Goal: Task Accomplishment & Management: Use online tool/utility

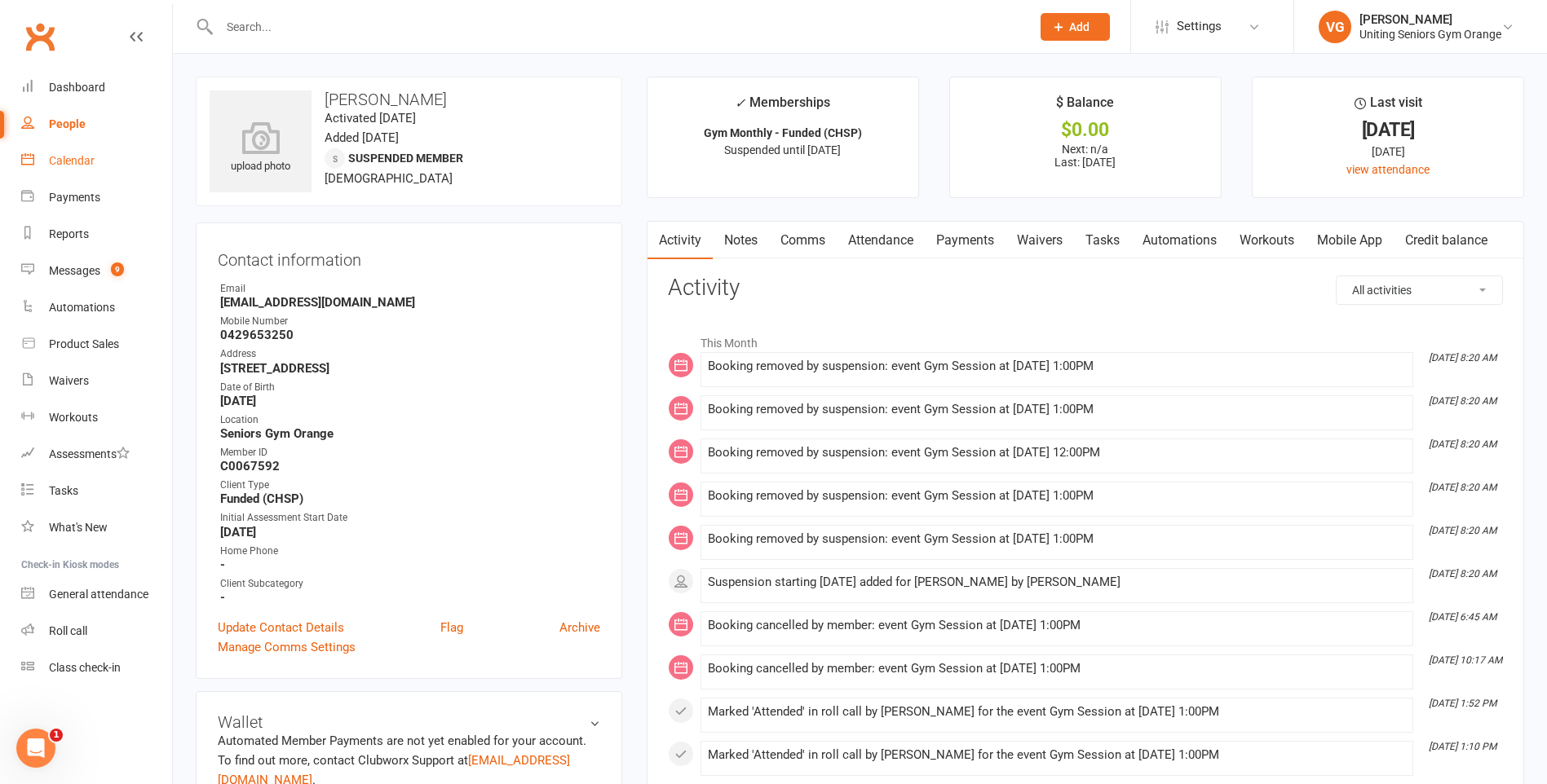
click at [57, 164] on div "Calendar" at bounding box center [72, 160] width 46 height 13
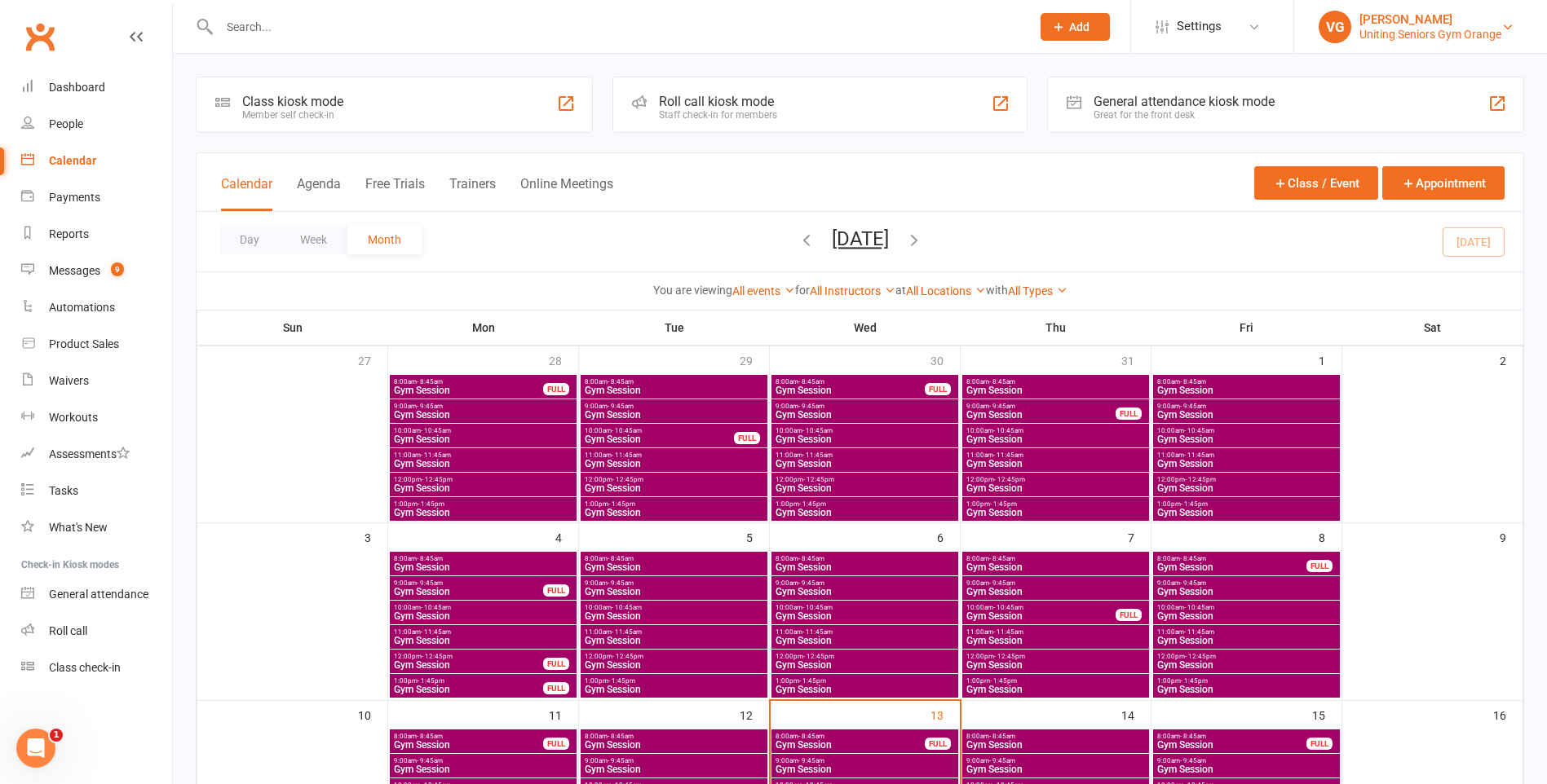
click at [1426, 31] on div "Uniting Seniors Gym Orange" at bounding box center [1430, 34] width 142 height 14
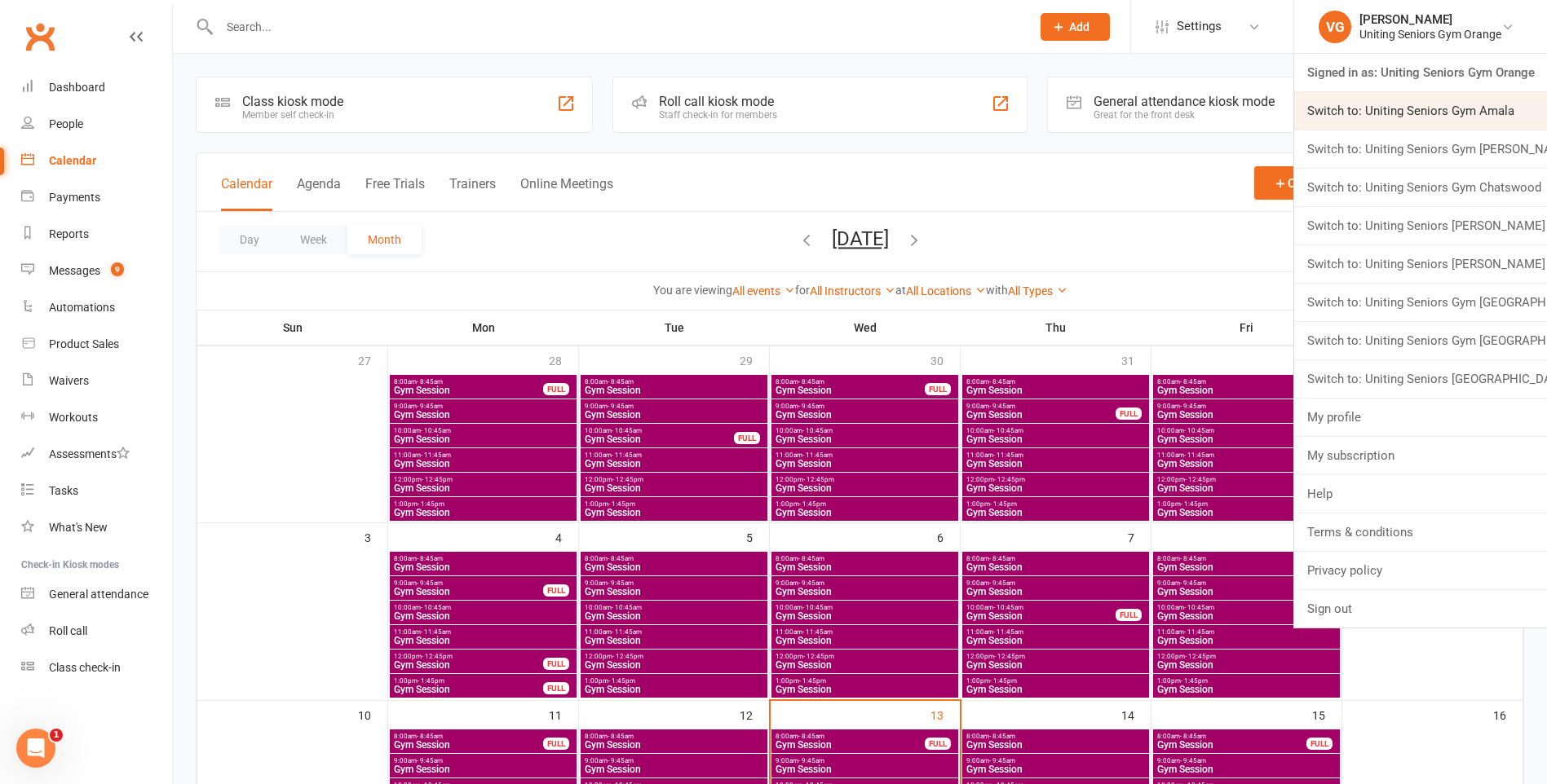
click at [1422, 117] on link "Switch to: Uniting Seniors Gym Amala" at bounding box center [1421, 111] width 253 height 38
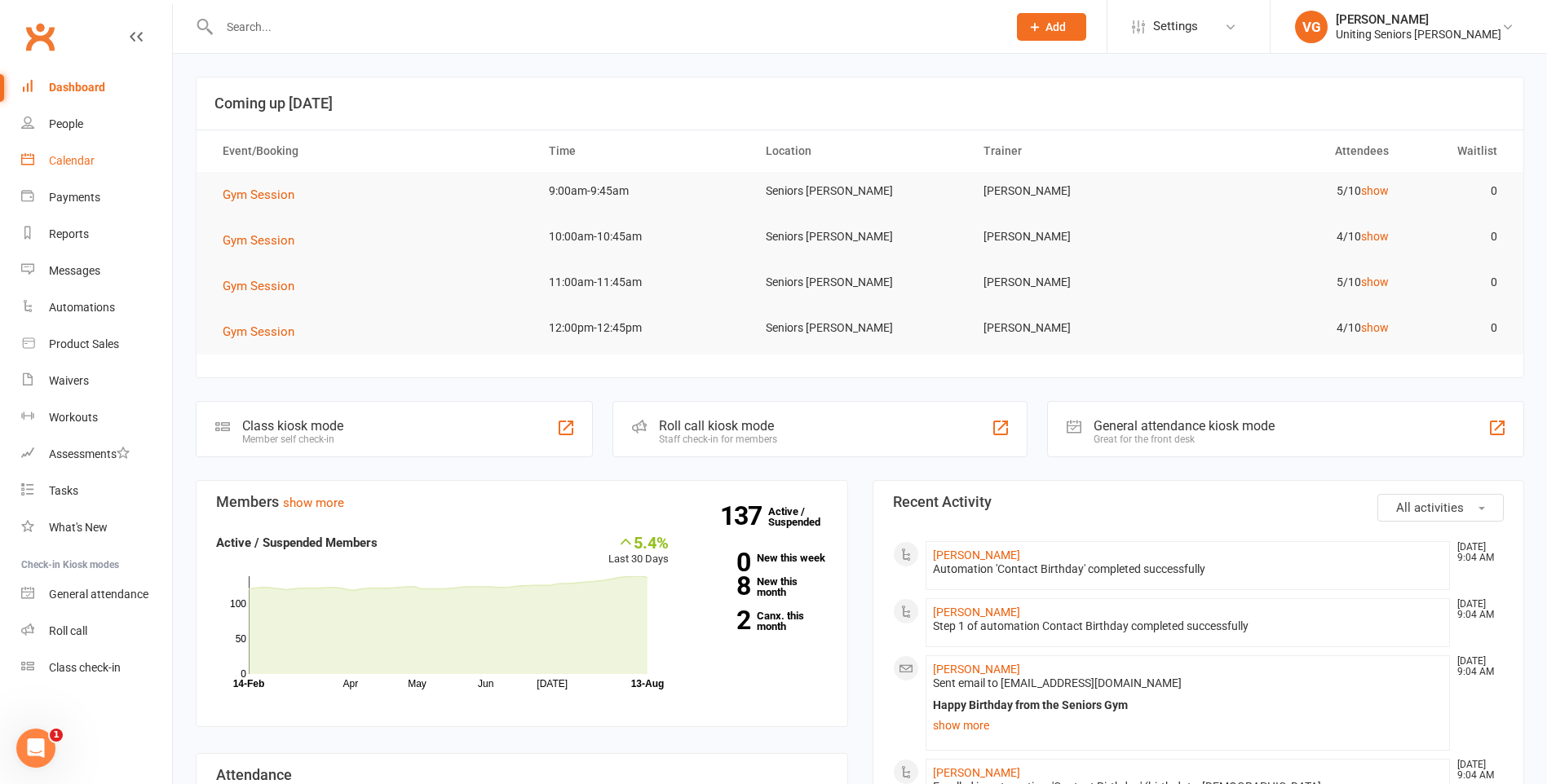
click at [66, 161] on div "Calendar" at bounding box center [72, 160] width 46 height 13
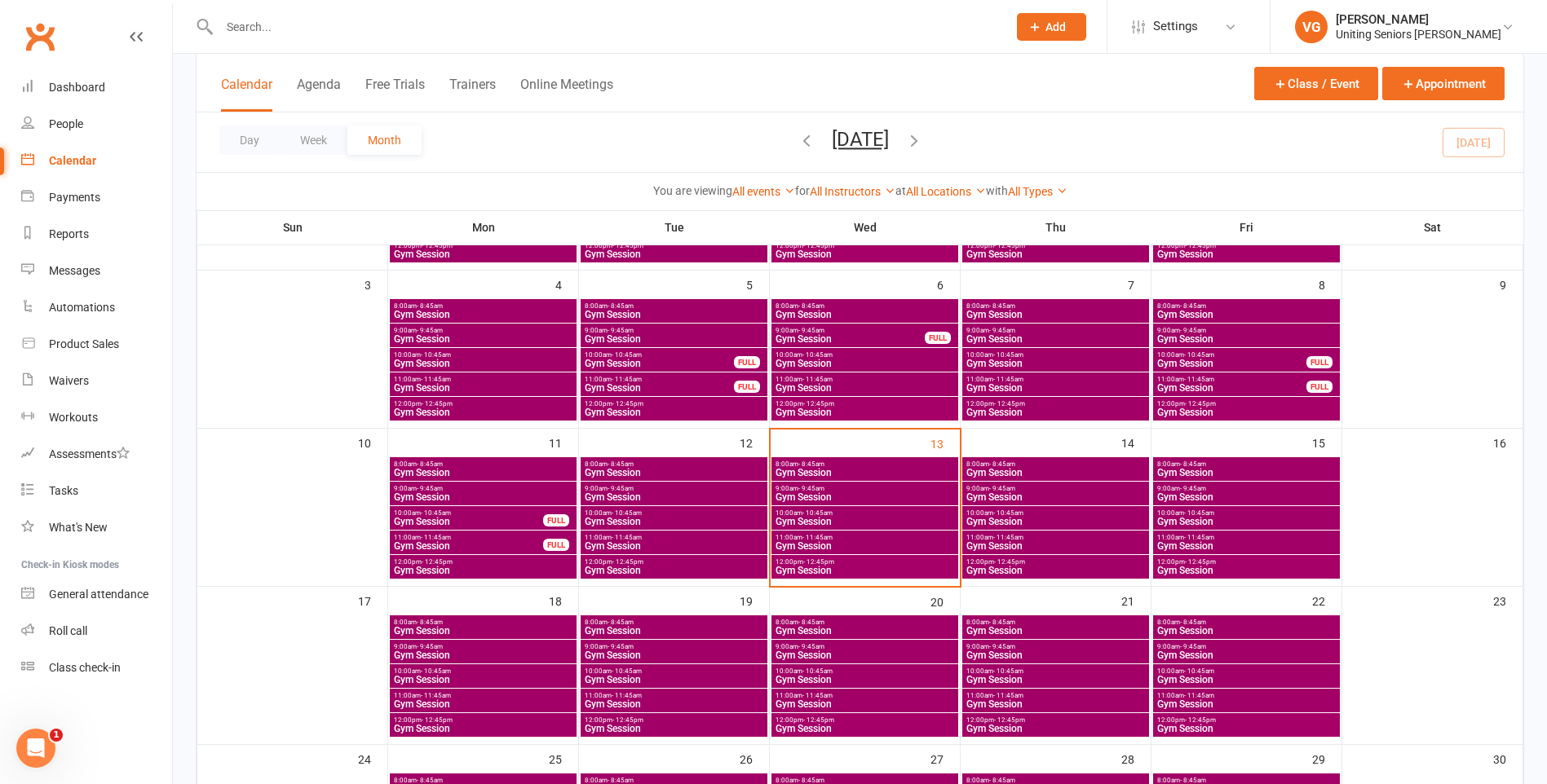
scroll to position [326, 0]
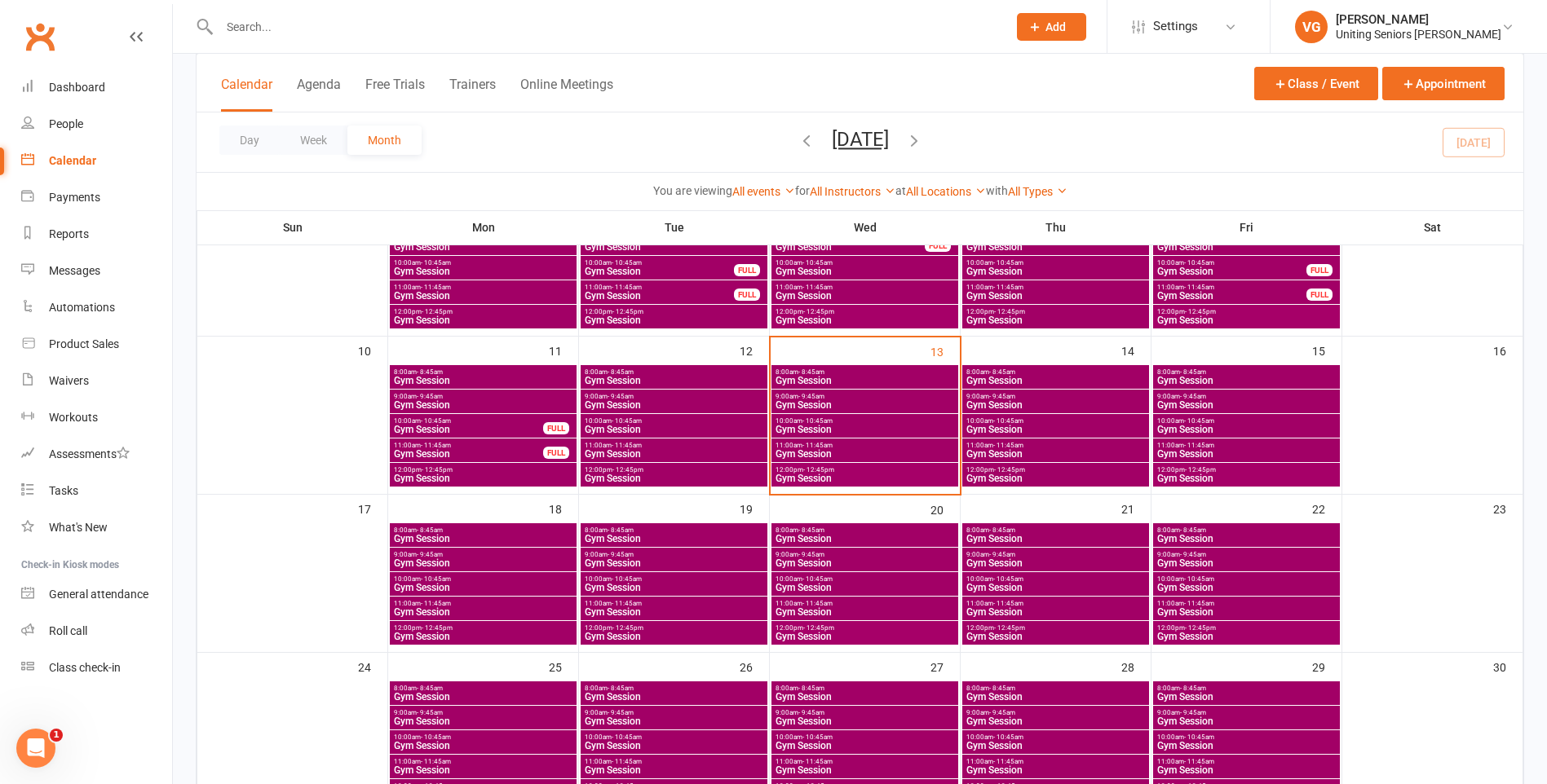
click at [857, 450] on span "Gym Session" at bounding box center [866, 454] width 181 height 10
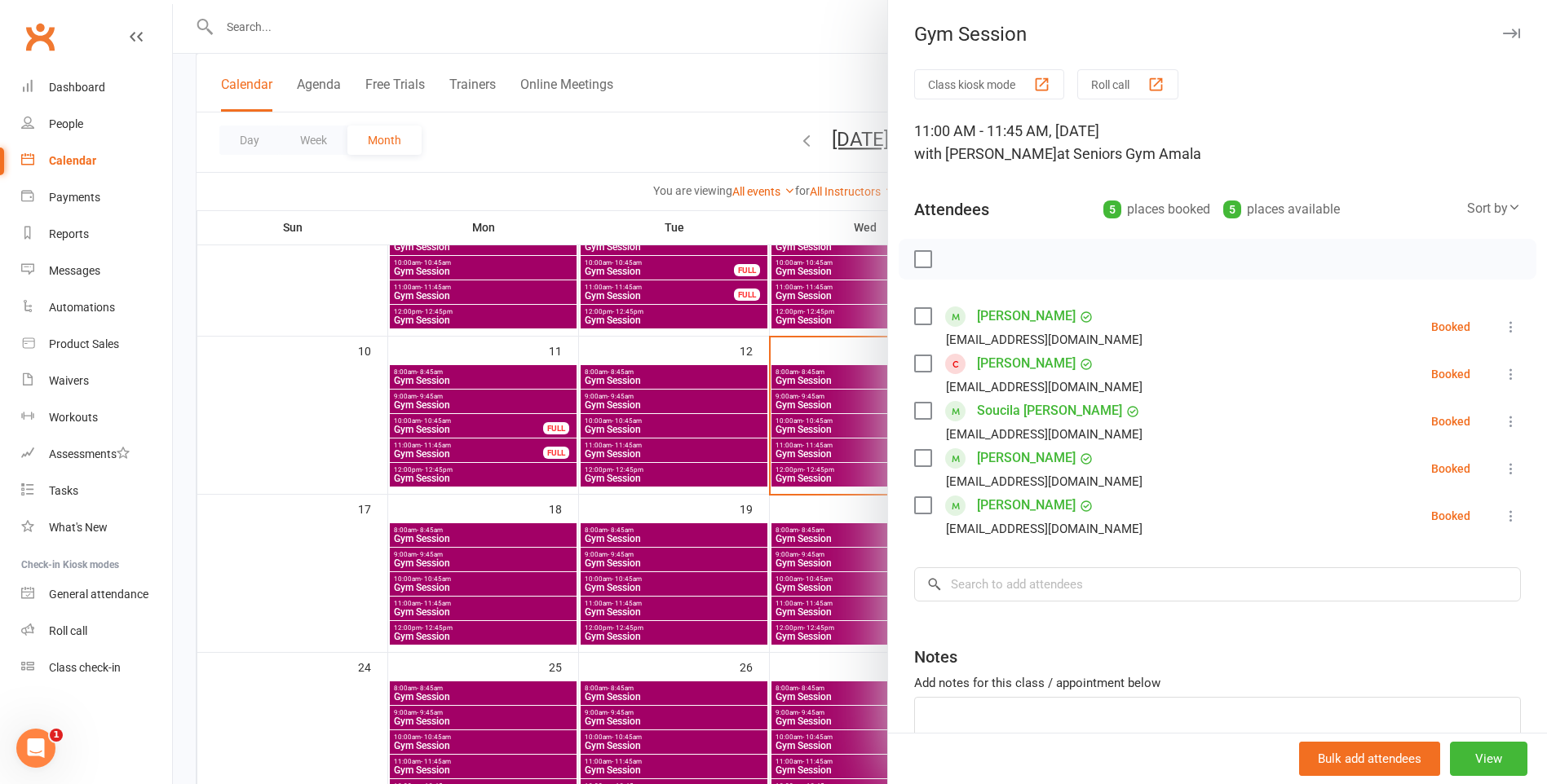
drag, startPoint x: 913, startPoint y: 358, endPoint x: 922, endPoint y: 360, distance: 9.2
click at [915, 358] on label at bounding box center [922, 364] width 16 height 16
click at [1056, 256] on icon "button" at bounding box center [1062, 259] width 18 height 18
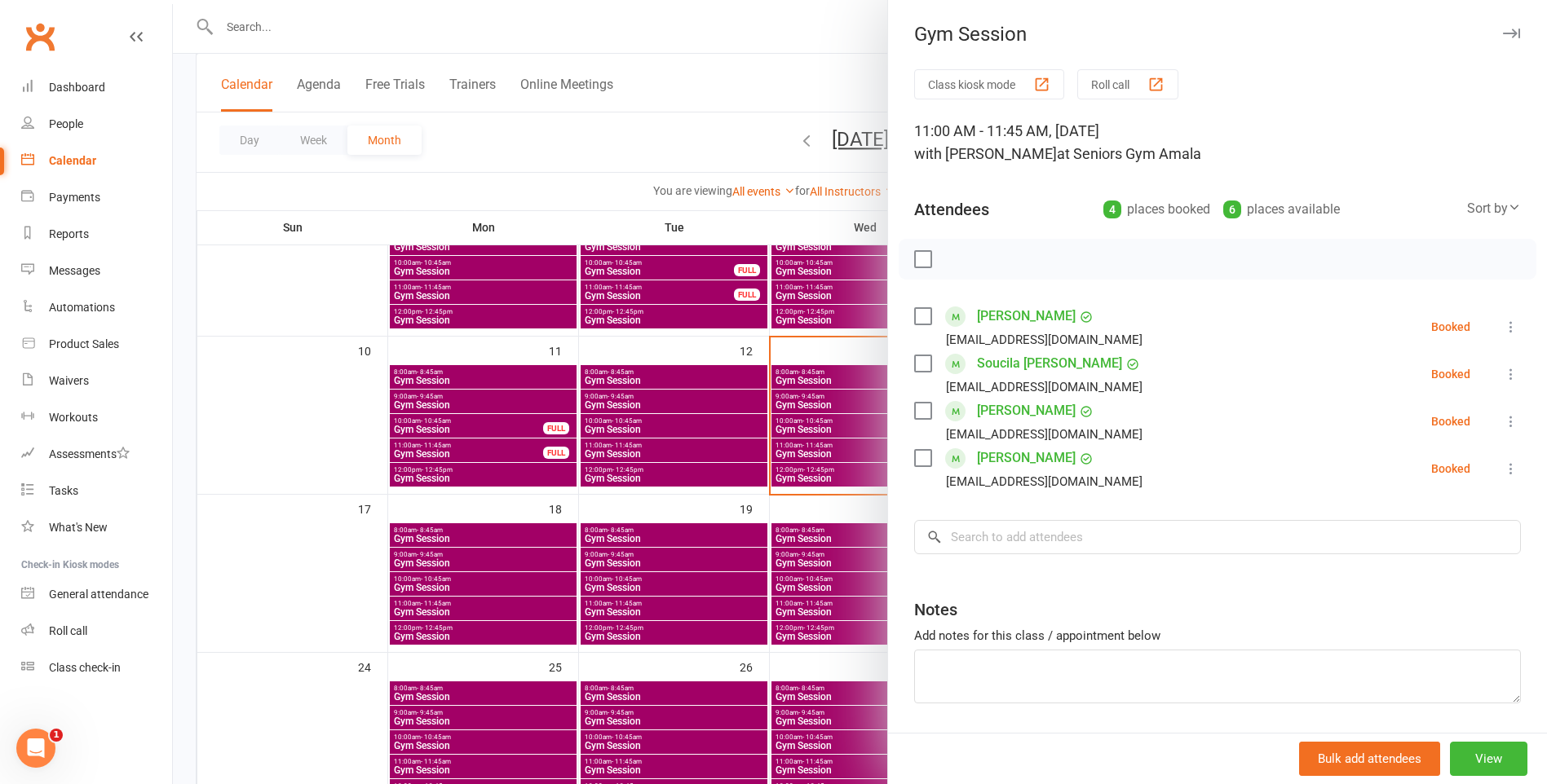
click at [778, 611] on div at bounding box center [859, 392] width 1374 height 784
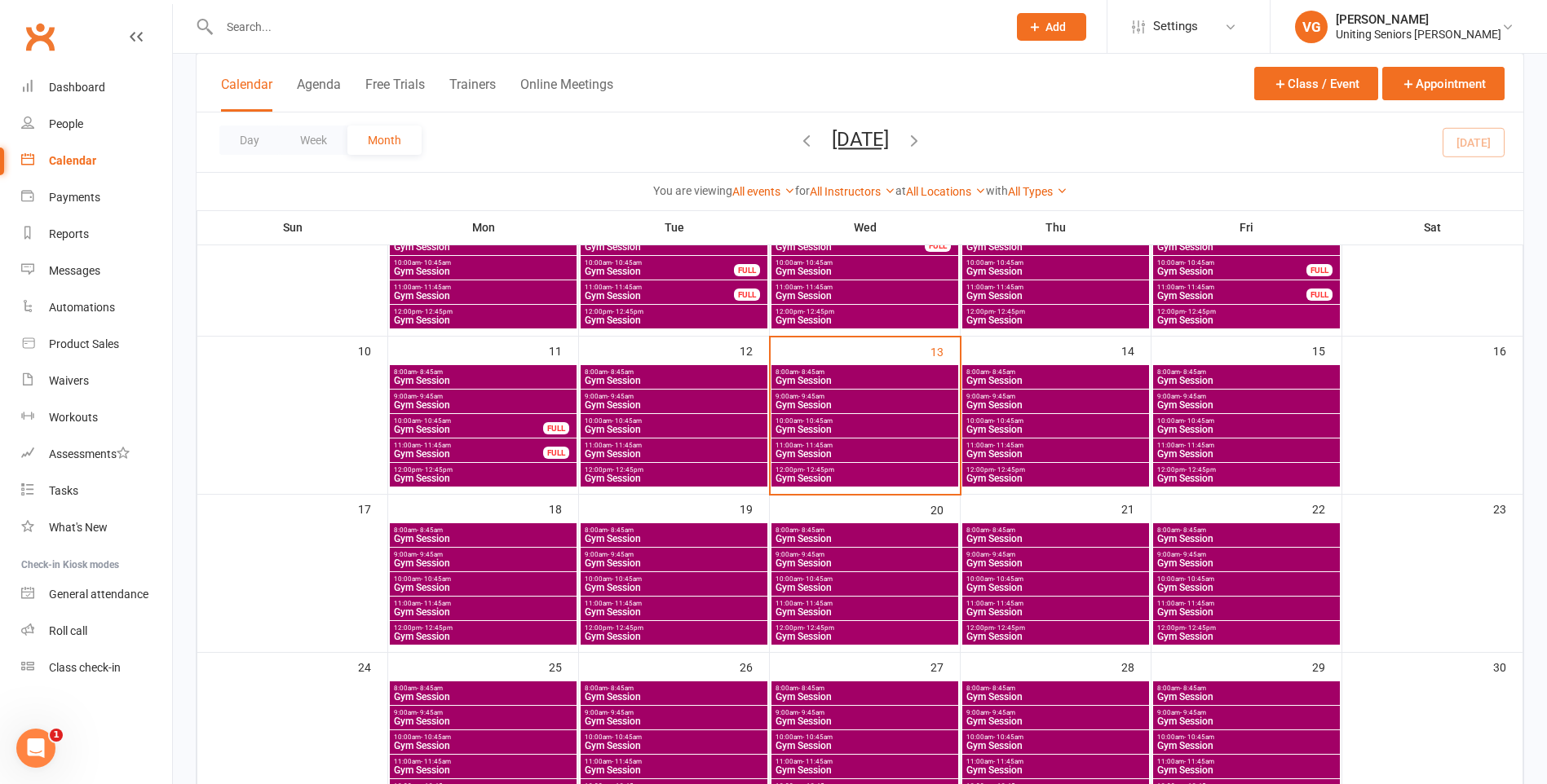
click at [857, 426] on span "Gym Session" at bounding box center [866, 429] width 181 height 10
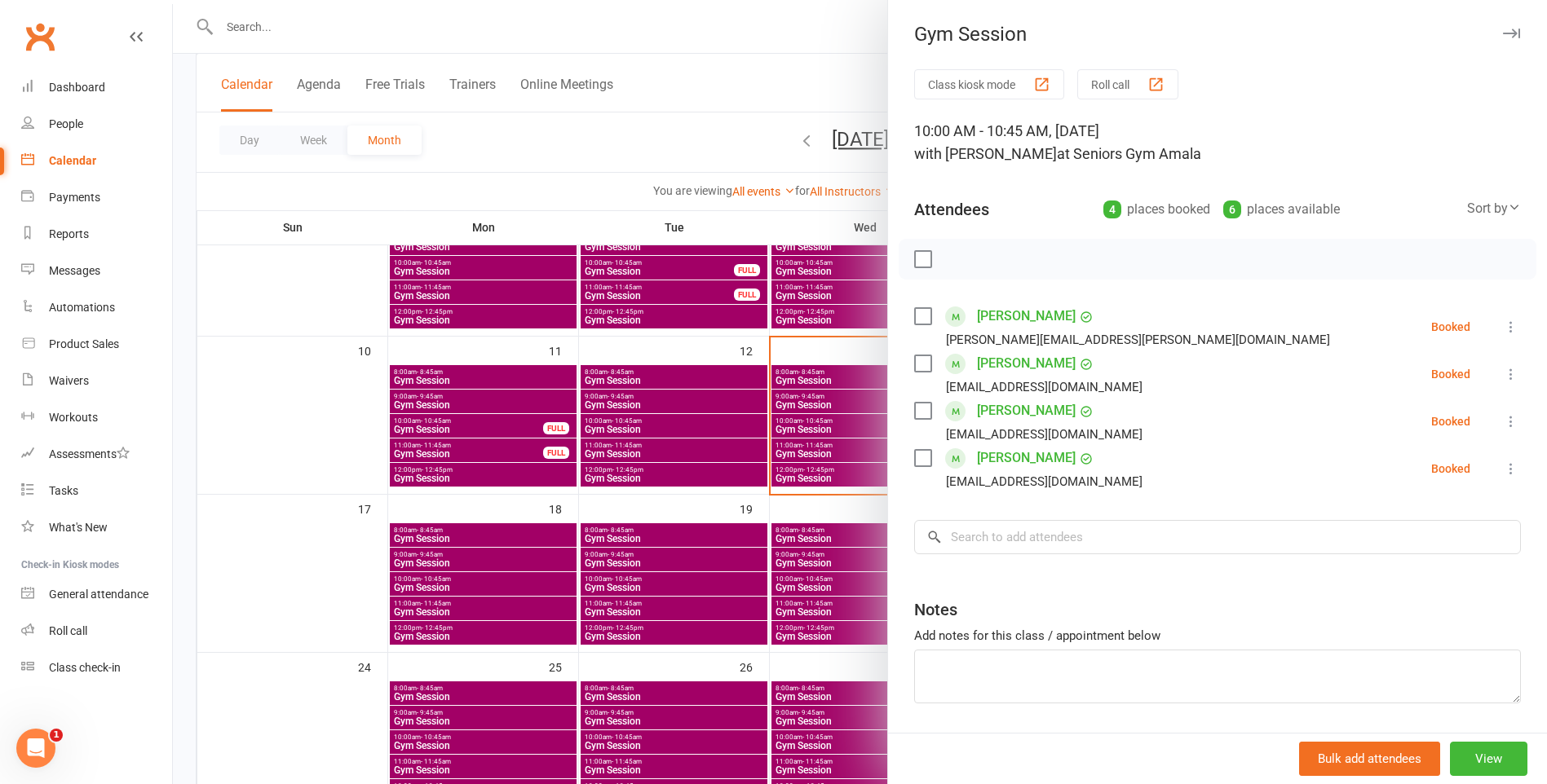
click at [827, 422] on div at bounding box center [859, 392] width 1374 height 784
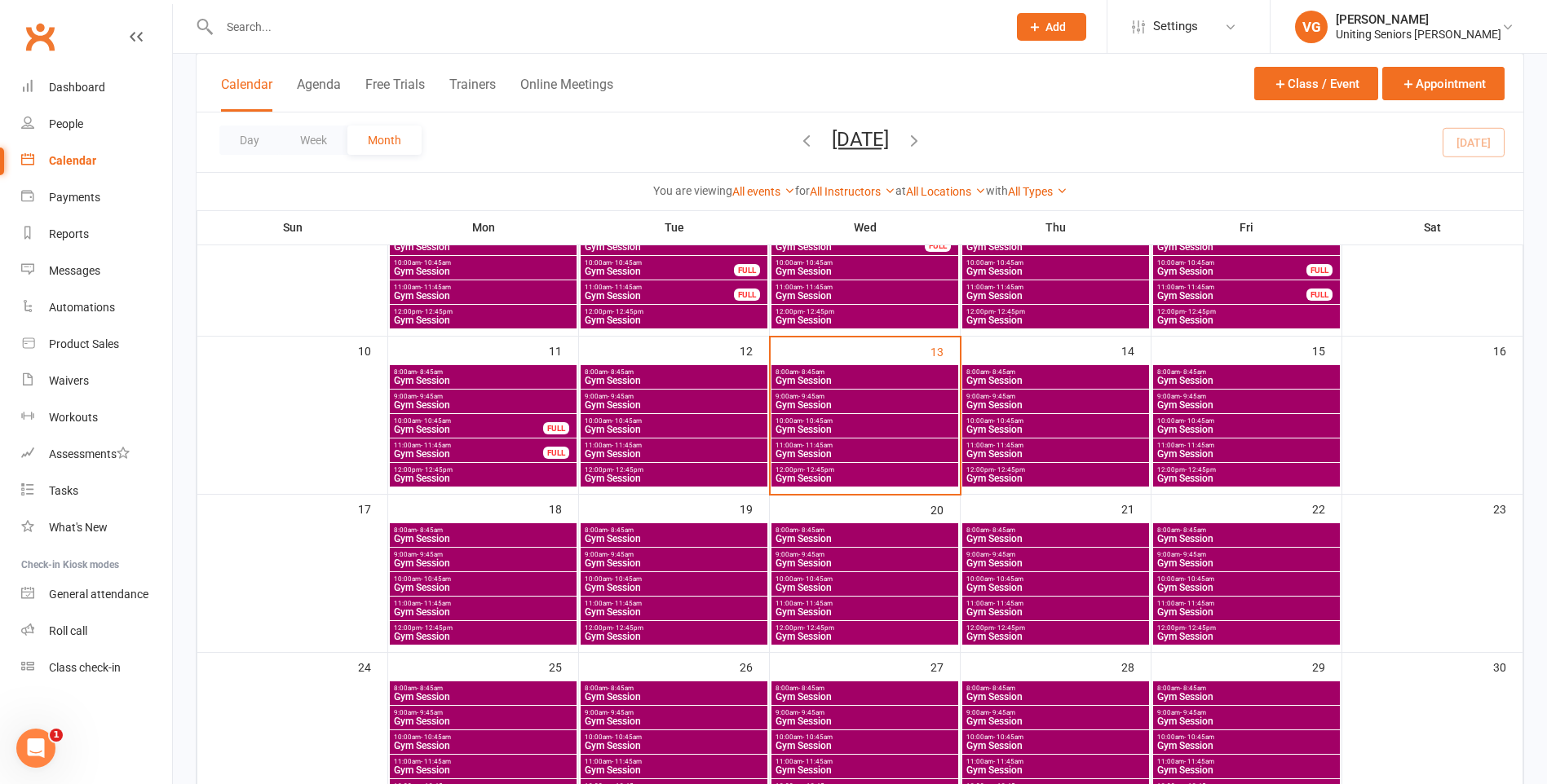
click at [858, 397] on span "9:00am - 9:45am" at bounding box center [866, 397] width 181 height 7
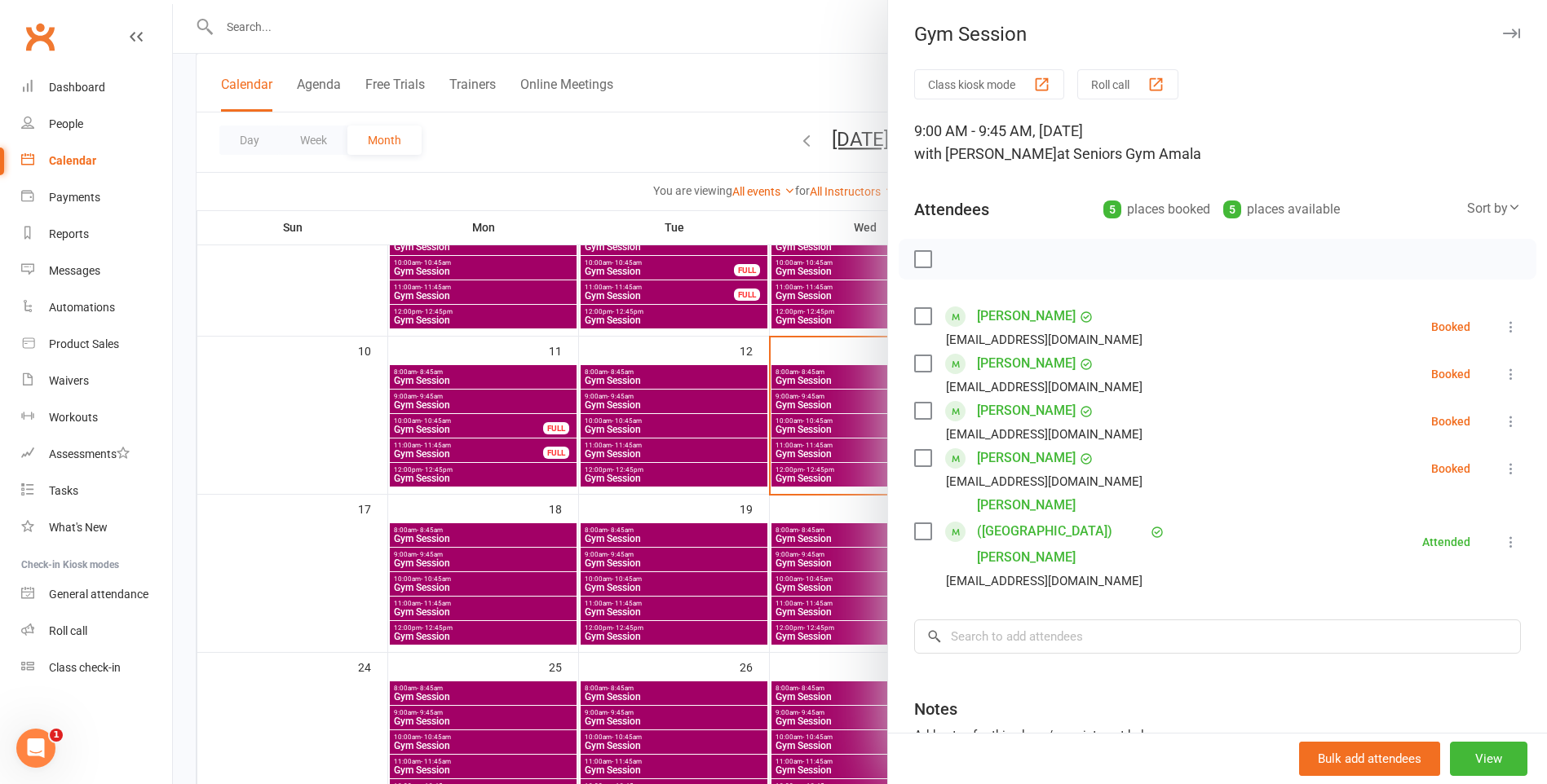
click at [1503, 473] on icon at bounding box center [1511, 468] width 16 height 16
click at [1422, 564] on link "Check in" at bounding box center [1433, 566] width 175 height 32
click at [1503, 420] on icon at bounding box center [1511, 421] width 16 height 16
click at [1444, 522] on link "Check in" at bounding box center [1433, 518] width 175 height 32
click at [834, 441] on div at bounding box center [859, 392] width 1374 height 784
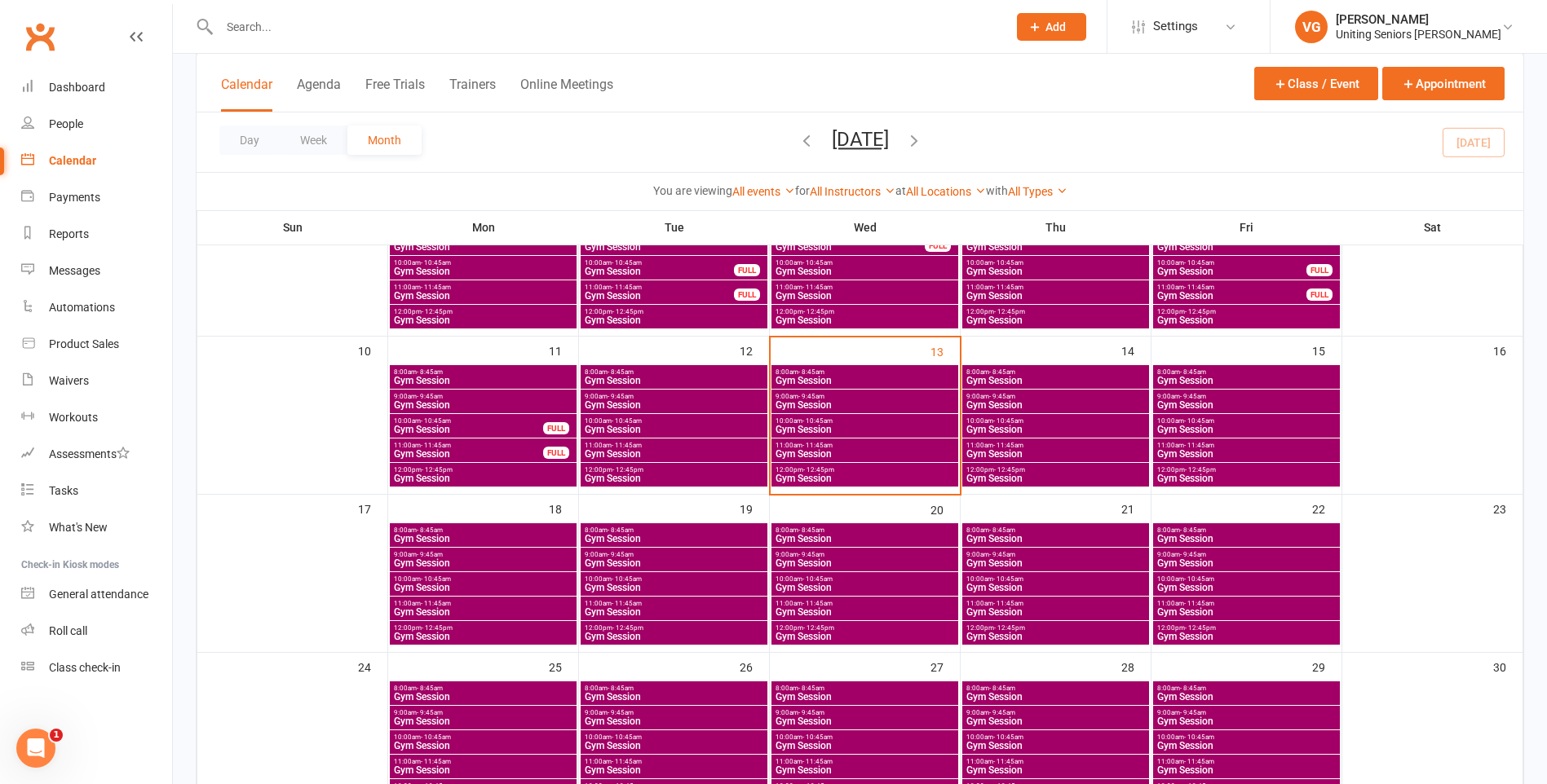
click at [854, 450] on span "Gym Session" at bounding box center [866, 454] width 181 height 10
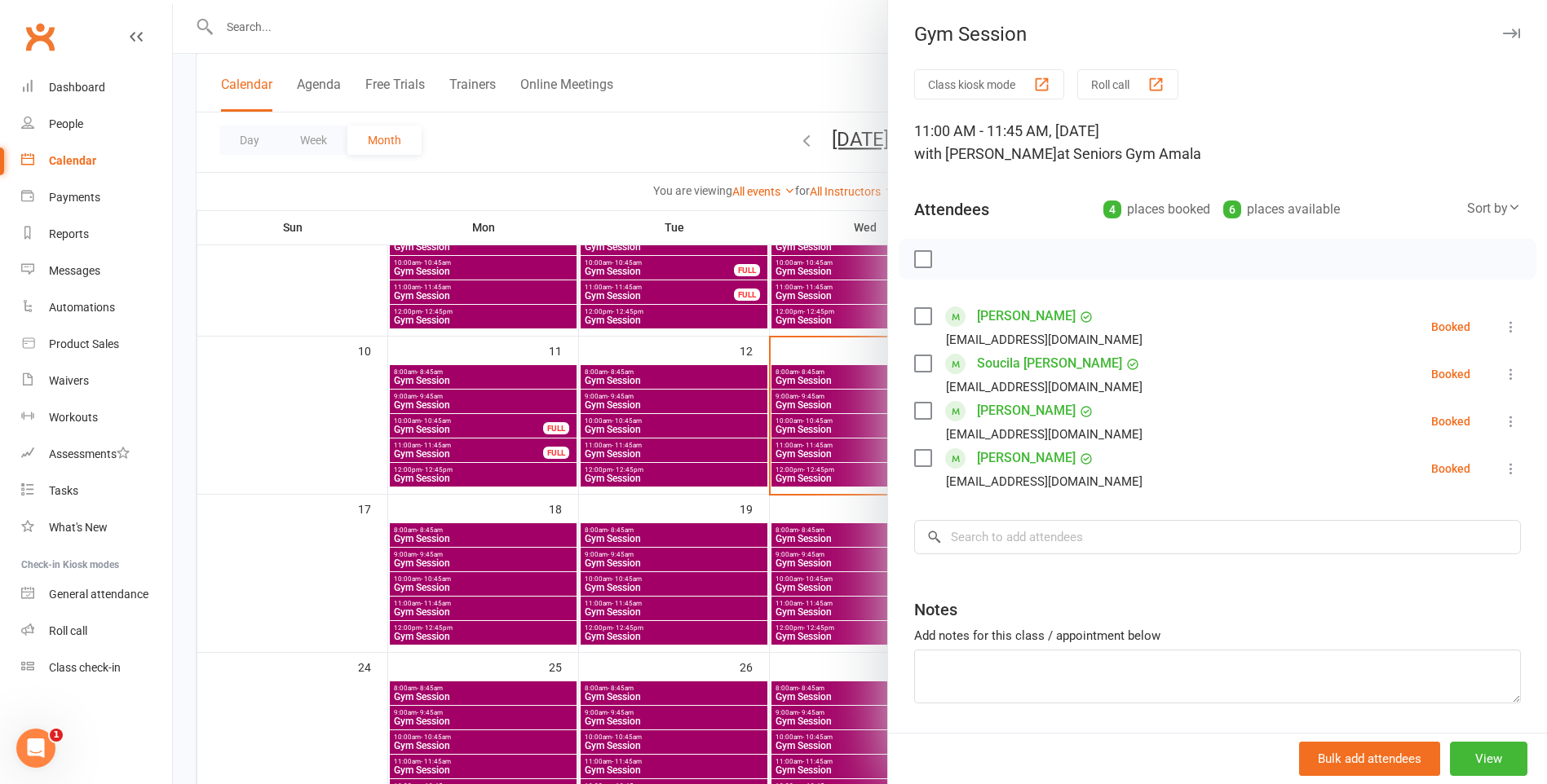
click at [821, 431] on div at bounding box center [859, 392] width 1374 height 784
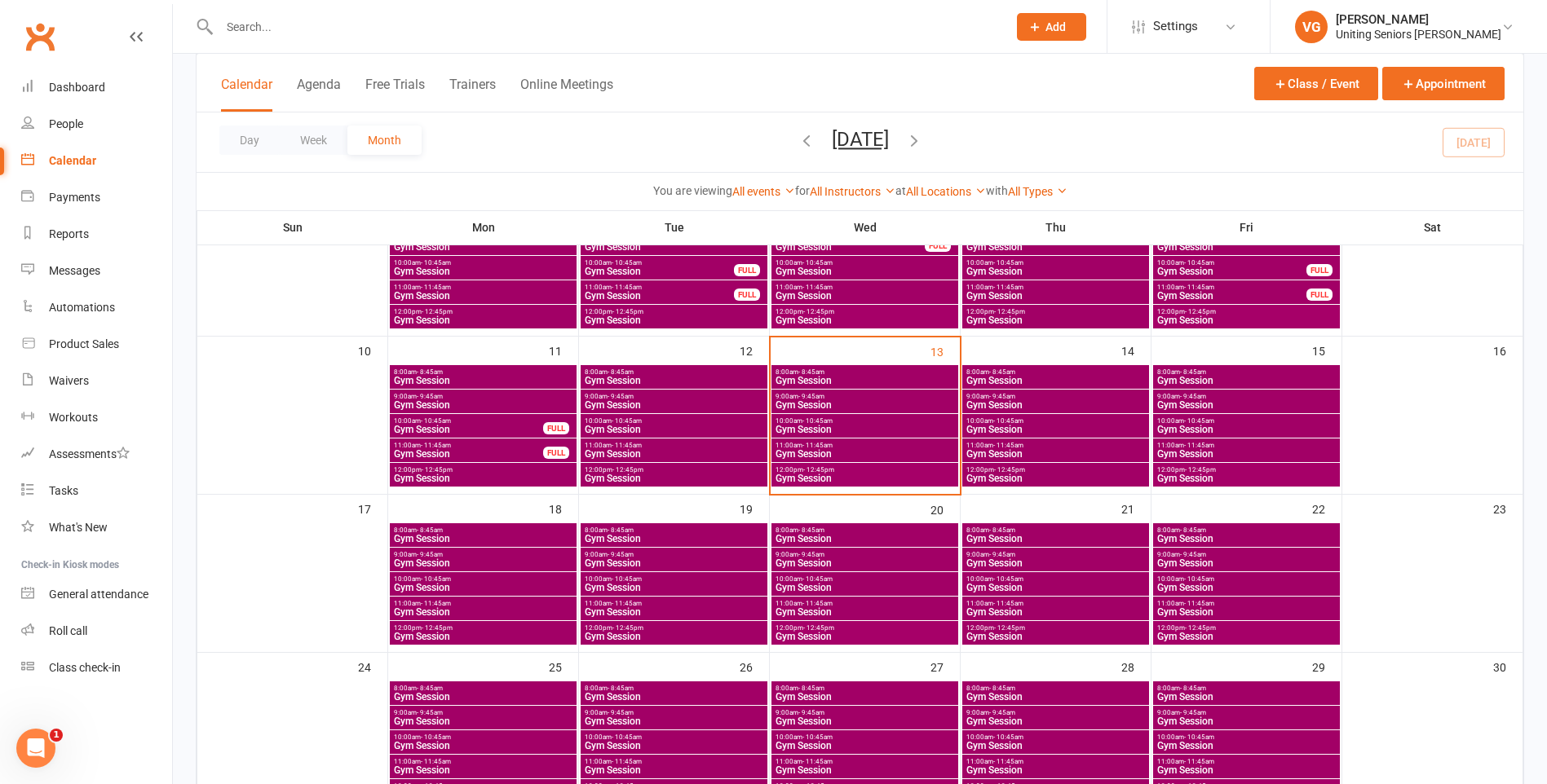
click at [830, 427] on span "Gym Session" at bounding box center [866, 429] width 181 height 10
